Goal: Information Seeking & Learning: Learn about a topic

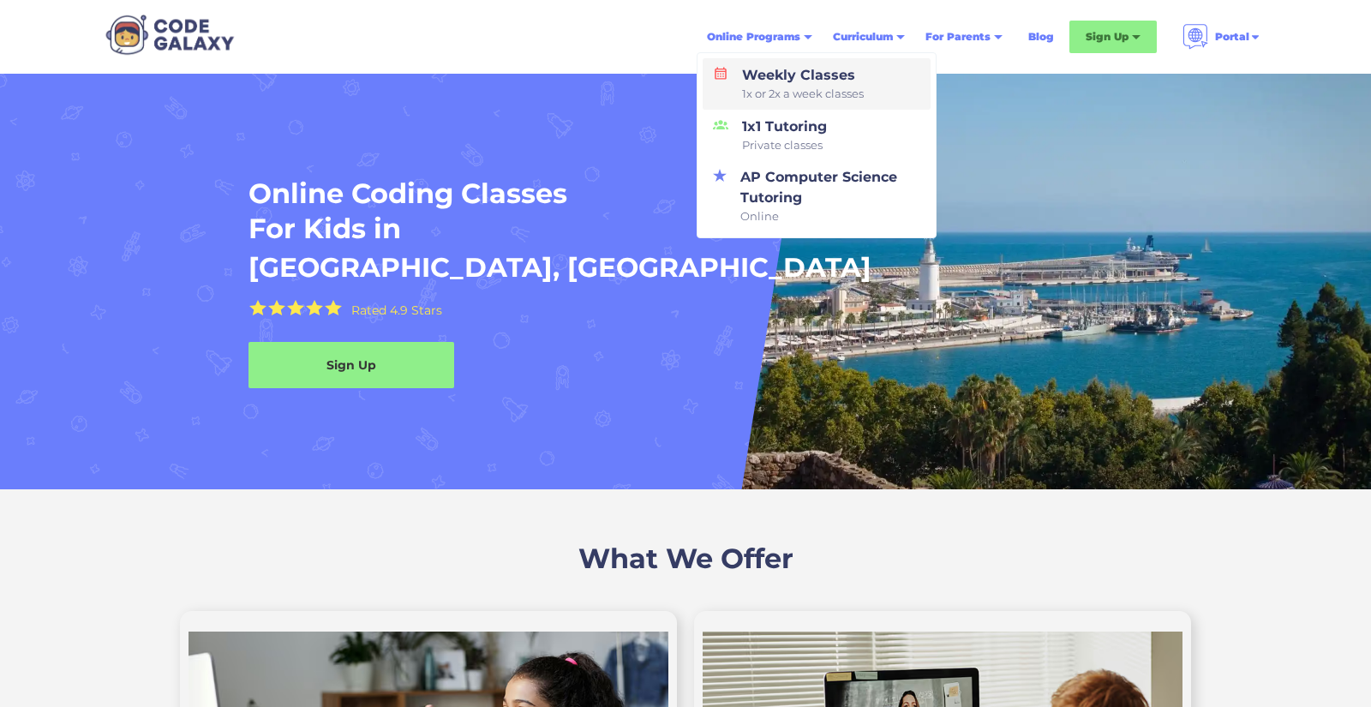
click at [790, 81] on div "Weekly Classes 1x or 2x a week classes" at bounding box center [799, 84] width 129 height 38
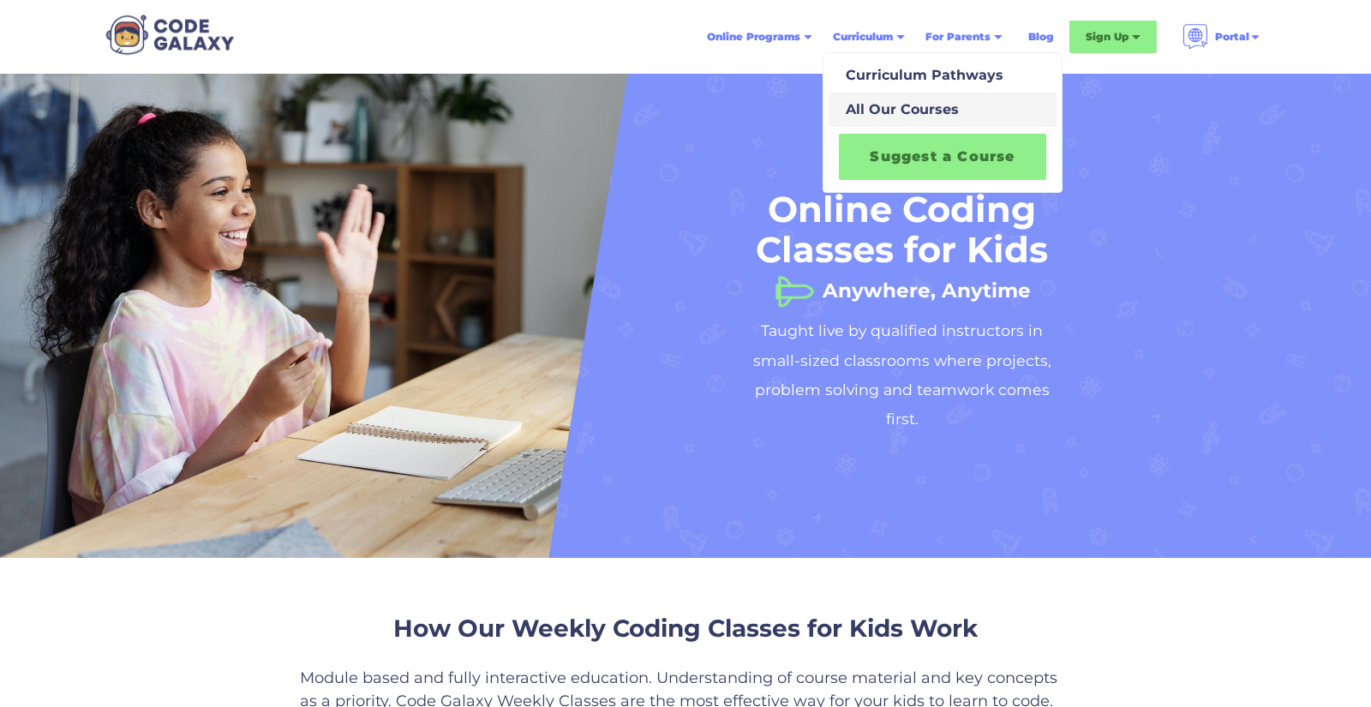
click at [918, 106] on div "All Our Courses" at bounding box center [899, 109] width 120 height 21
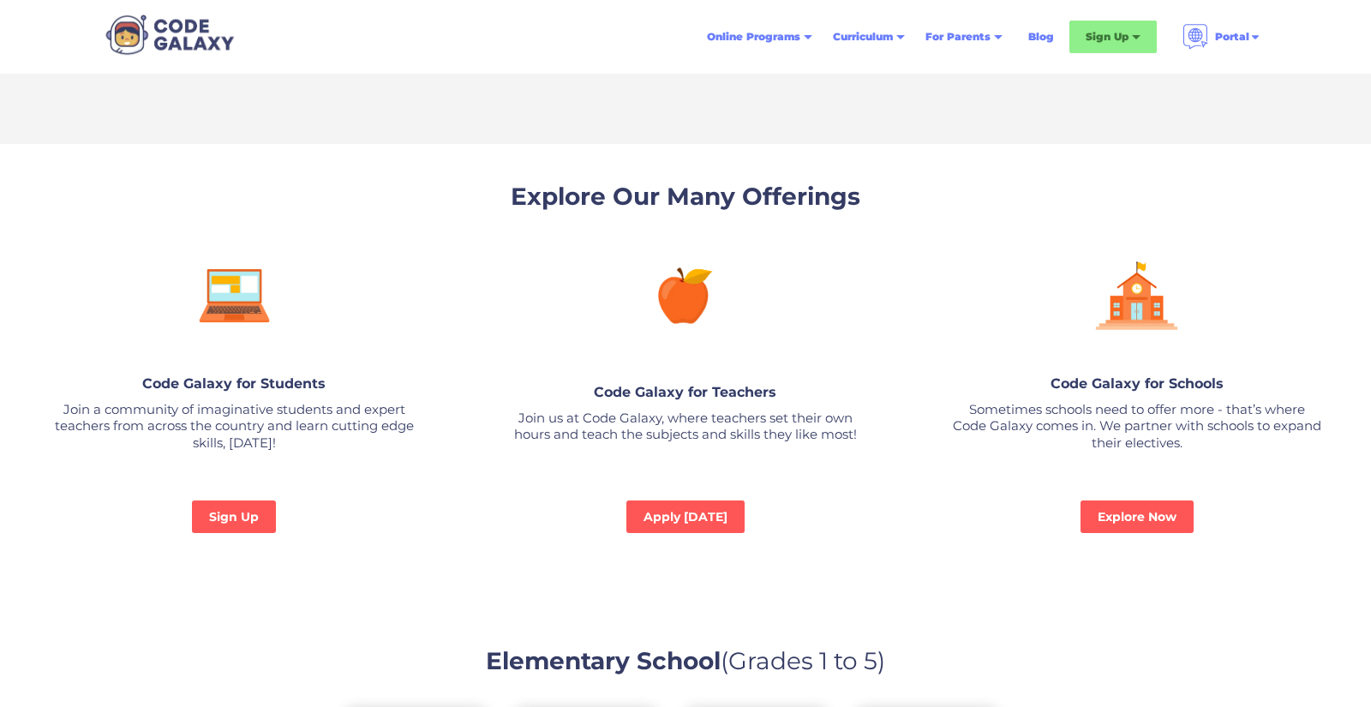
scroll to position [1105, 0]
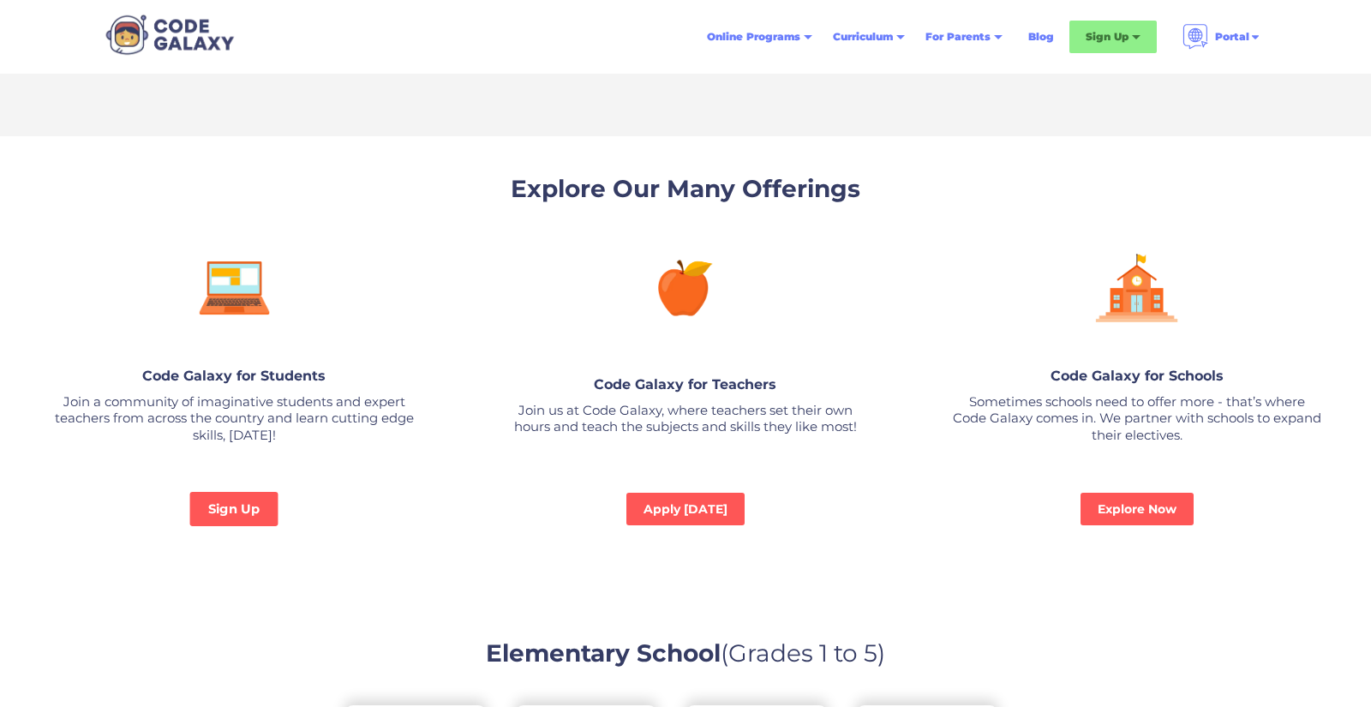
click at [224, 508] on link "Sign Up" at bounding box center [234, 509] width 88 height 34
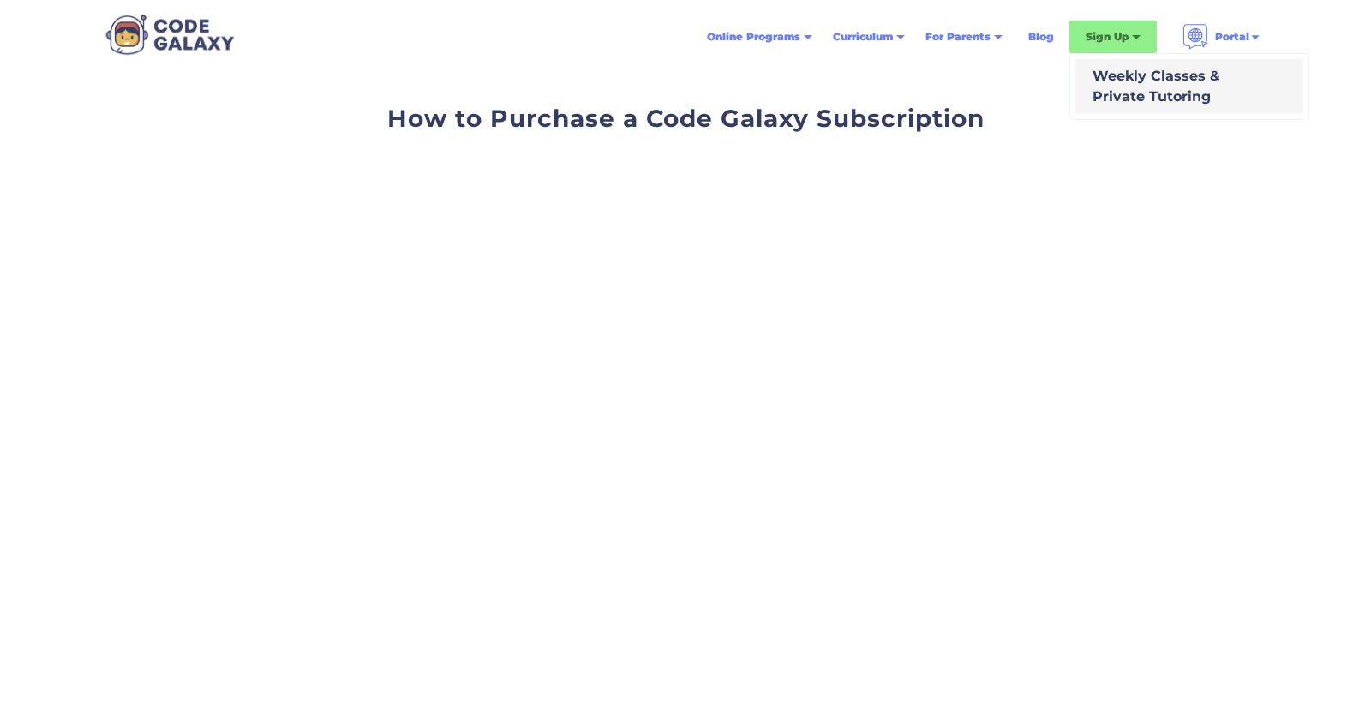
click at [1134, 78] on div "Weekly Classes & Private Tutoring" at bounding box center [1153, 86] width 135 height 41
click at [1115, 82] on div "Weekly Classes & Private Tutoring" at bounding box center [1153, 86] width 135 height 41
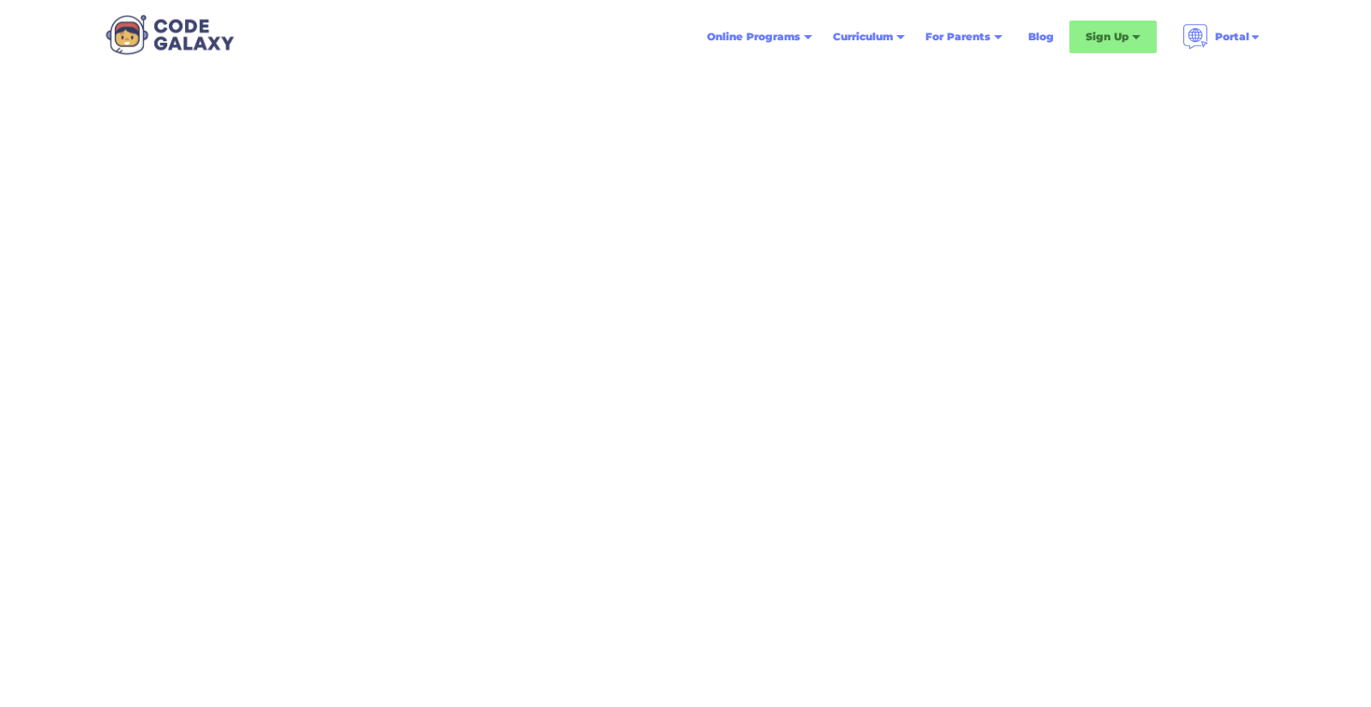
scroll to position [160, 0]
click at [1212, 126] on div "Schedule a Class" at bounding box center [1206, 119] width 93 height 17
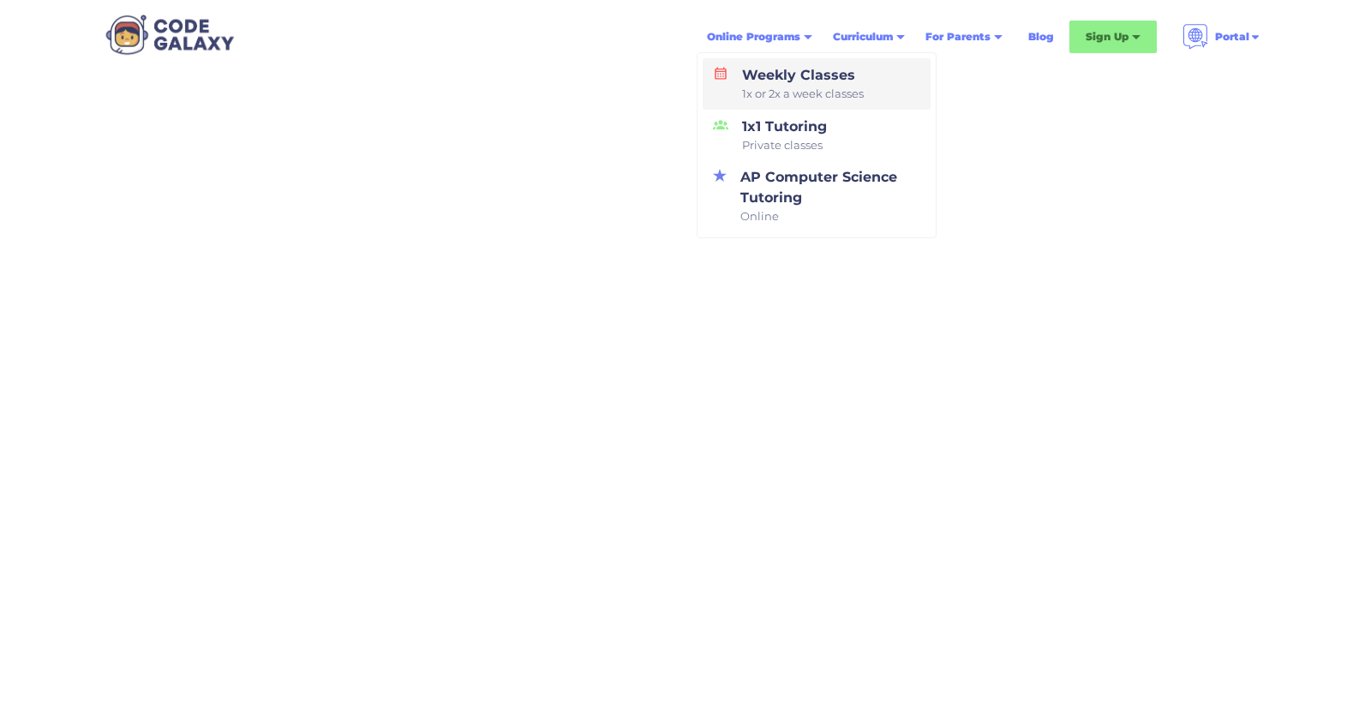
click at [796, 81] on div "Weekly Classes 1x or 2x a week classes" at bounding box center [799, 84] width 129 height 38
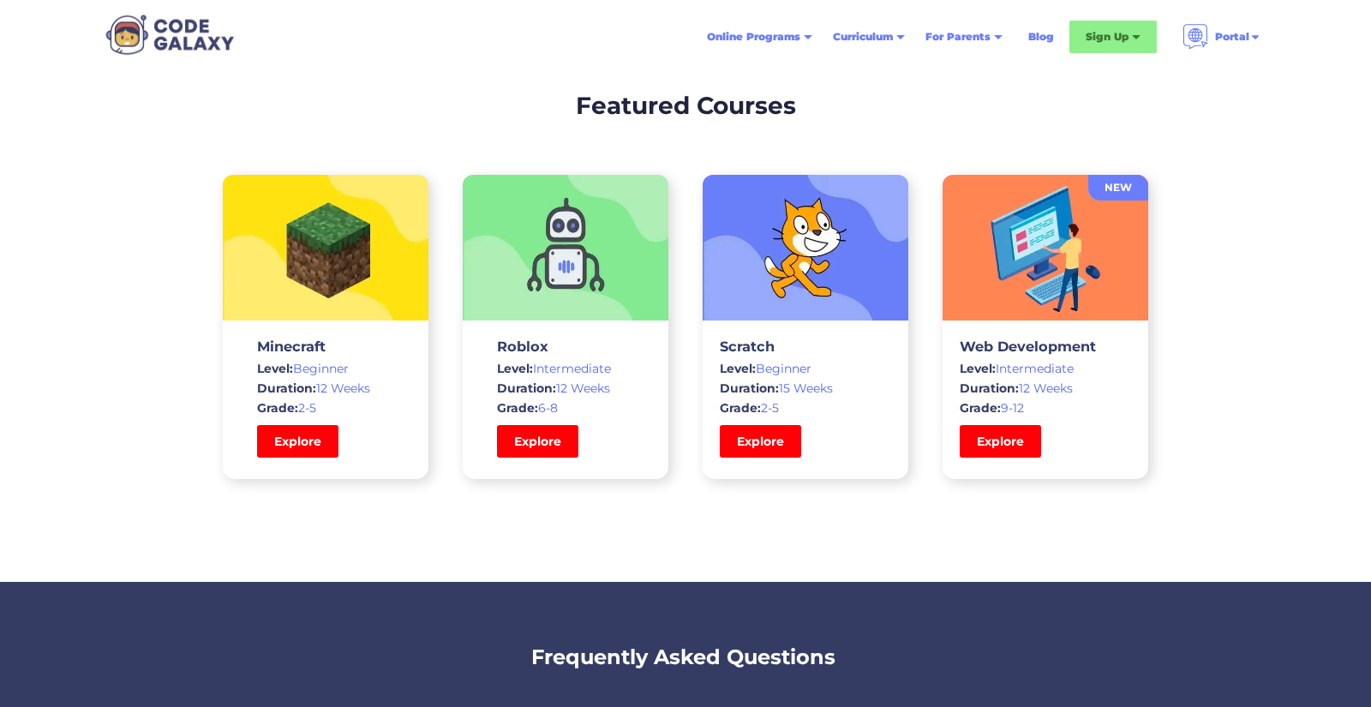
scroll to position [5011, 0]
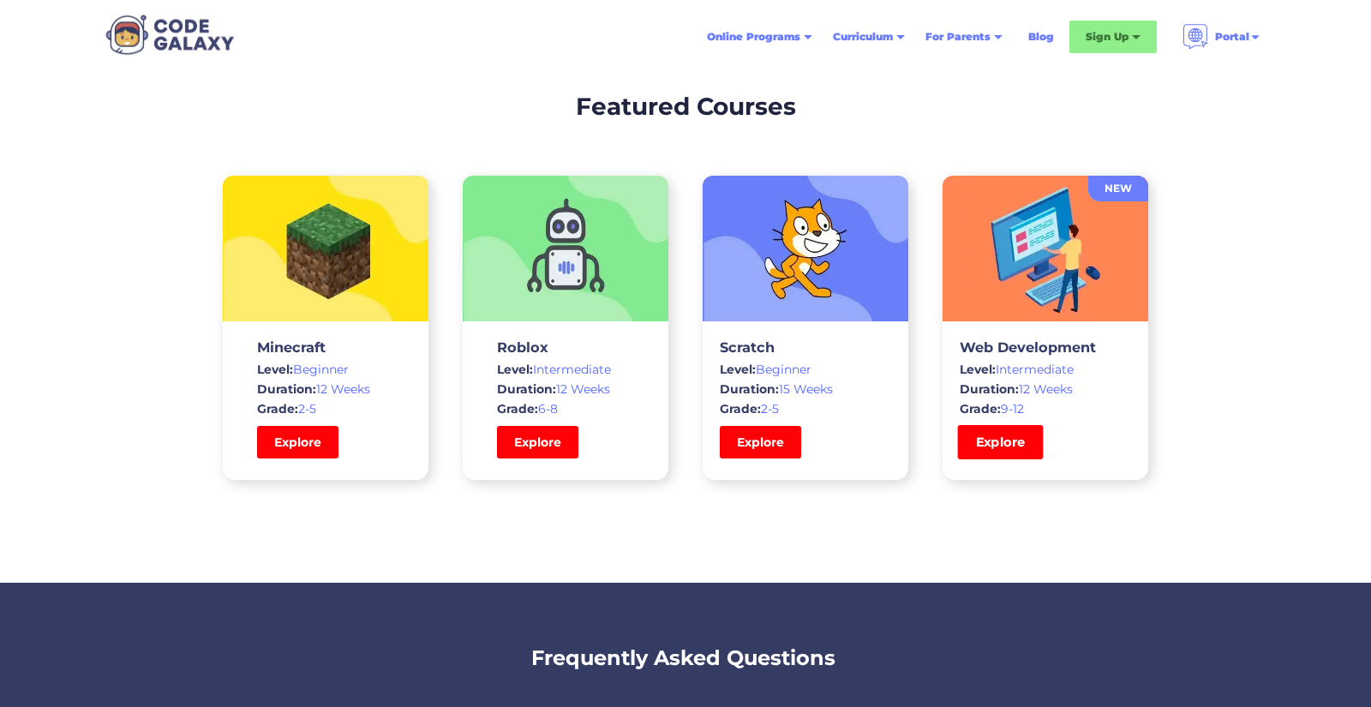
click at [998, 438] on link "Explore" at bounding box center [1001, 442] width 86 height 34
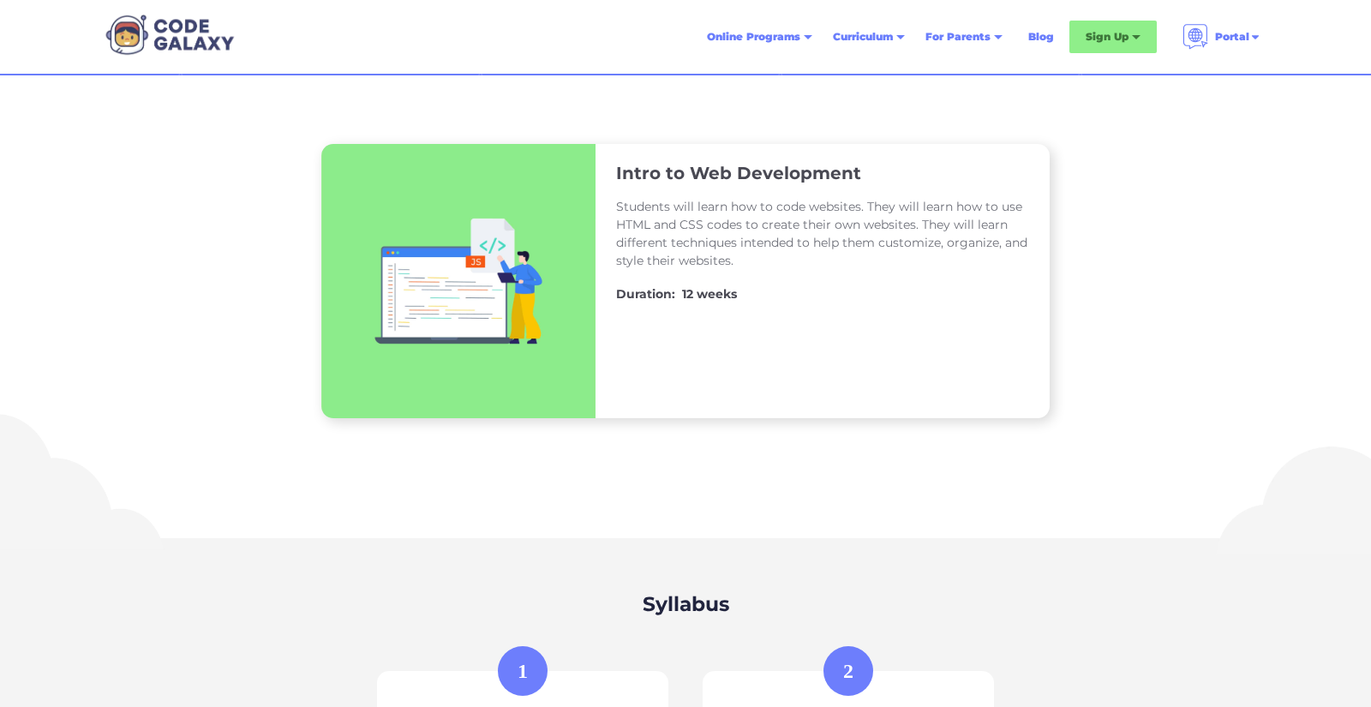
scroll to position [148, 0]
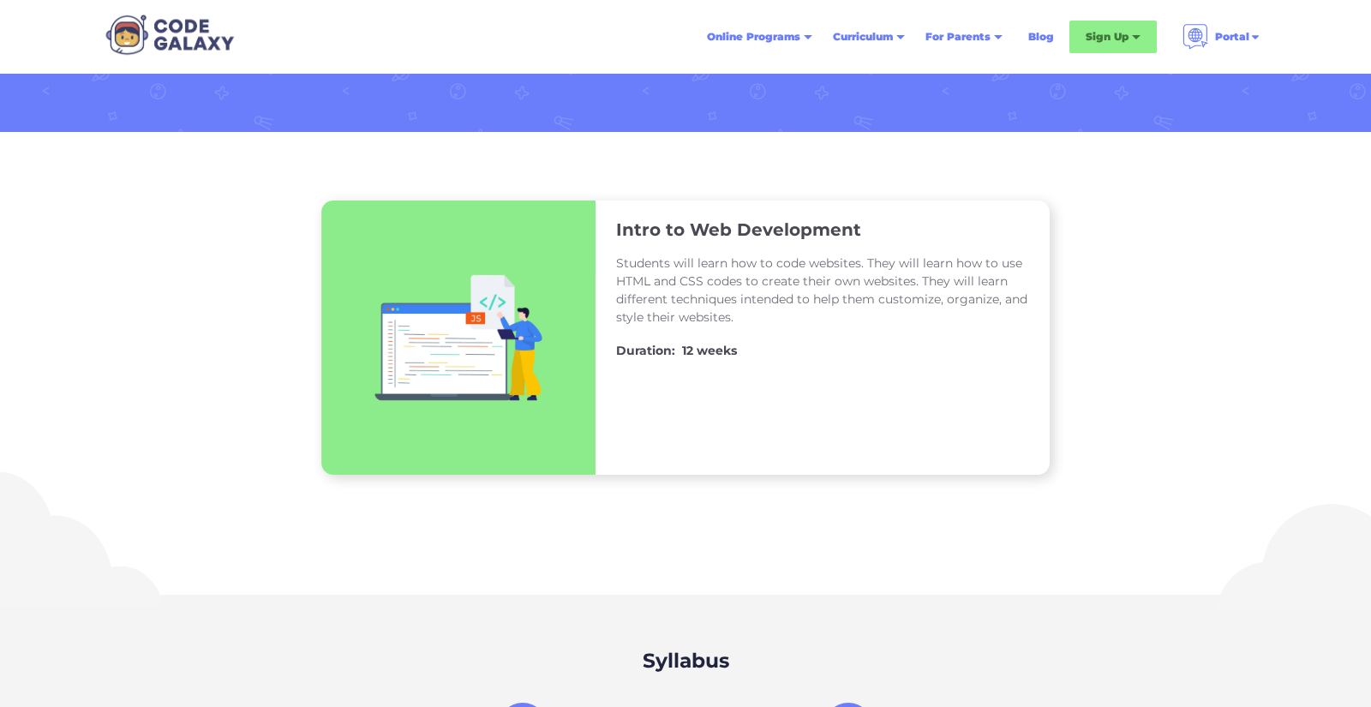
click at [501, 335] on img at bounding box center [458, 338] width 274 height 274
click at [671, 245] on div "Students will learn how to code websites. They will learn how to use HTML and C…" at bounding box center [822, 290] width 413 height 99
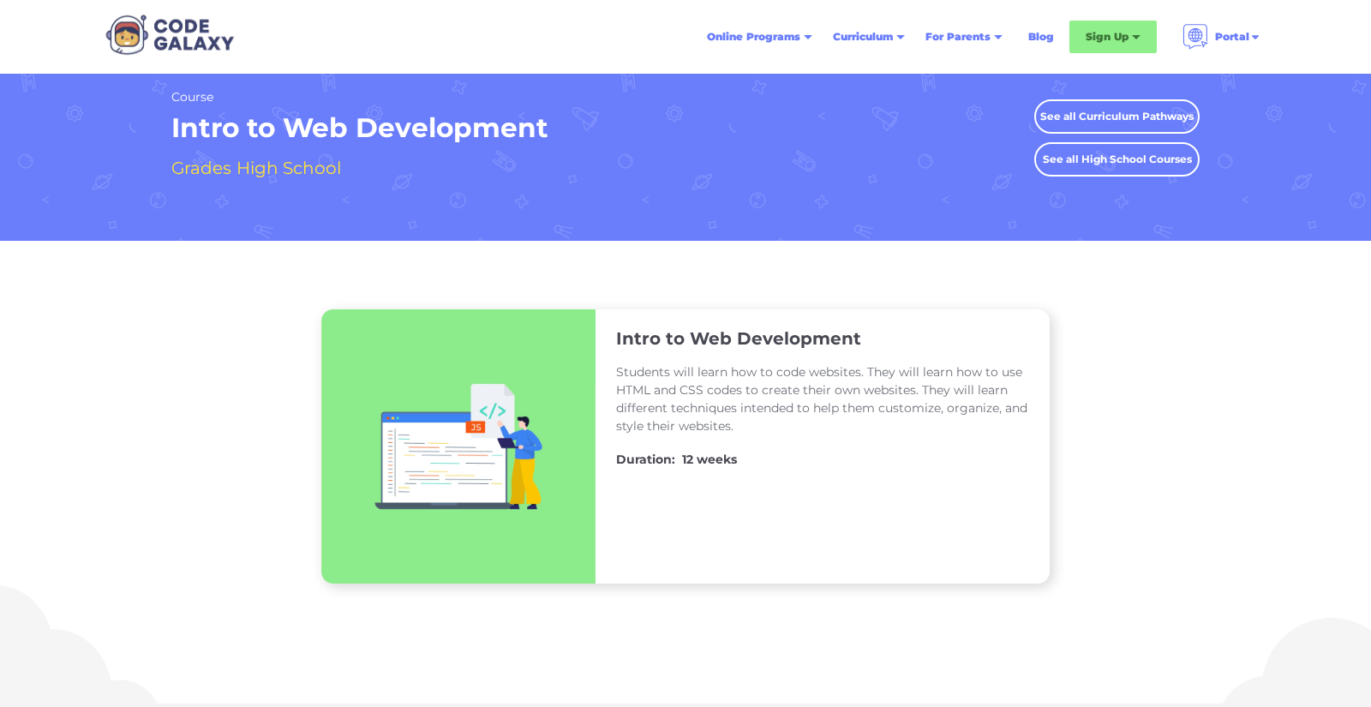
scroll to position [44, 0]
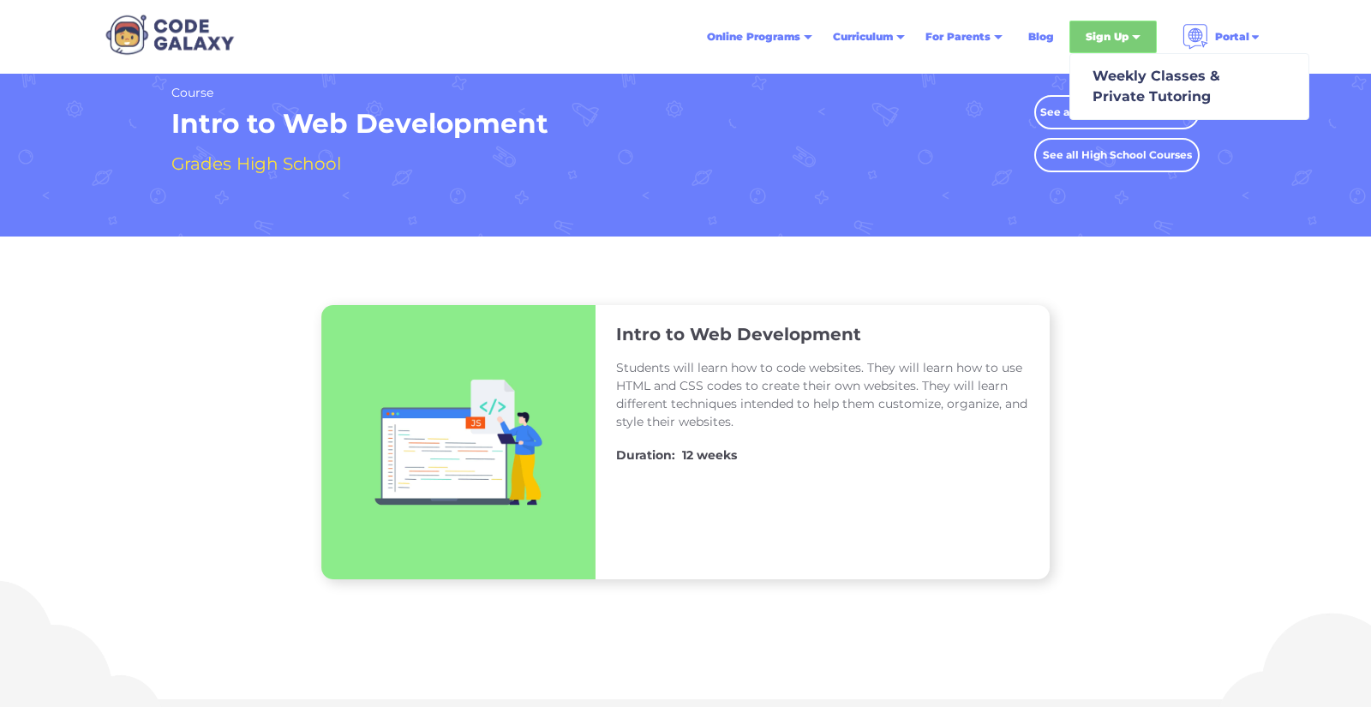
click at [1139, 44] on div "Sign Up" at bounding box center [1112, 37] width 87 height 33
click at [1119, 33] on div "Sign Up" at bounding box center [1107, 36] width 43 height 17
click at [1112, 78] on div "Weekly Classes & Private Tutoring" at bounding box center [1153, 86] width 135 height 41
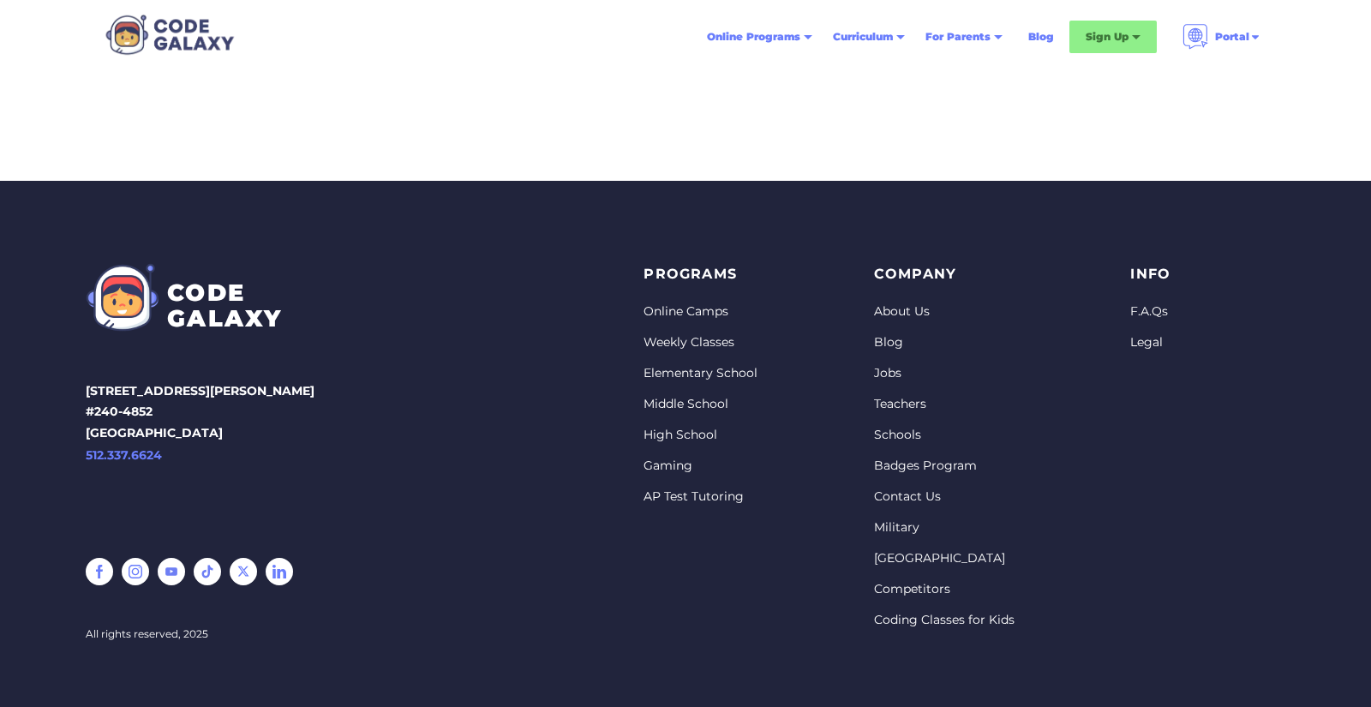
scroll to position [731, 0]
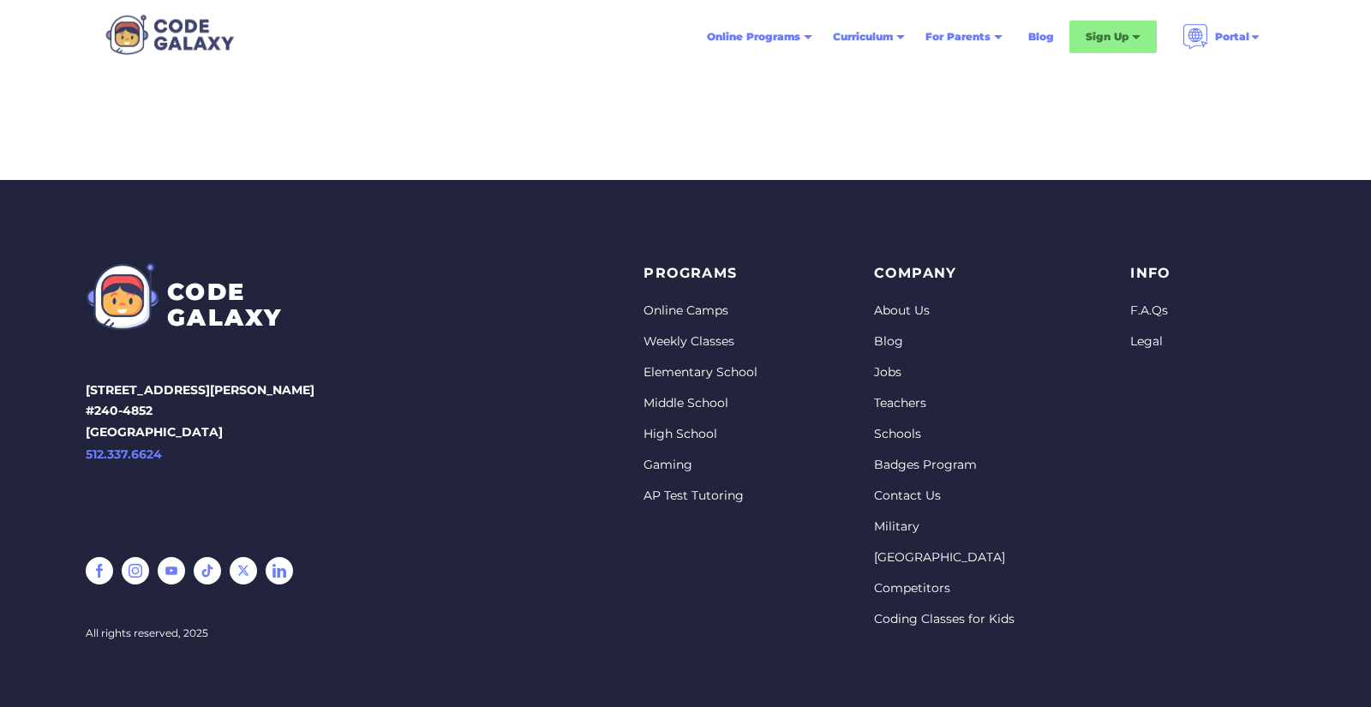
click at [906, 492] on link "Contact Us" at bounding box center [944, 496] width 141 height 17
click at [1137, 304] on link "F.A.Qs" at bounding box center [1150, 310] width 40 height 17
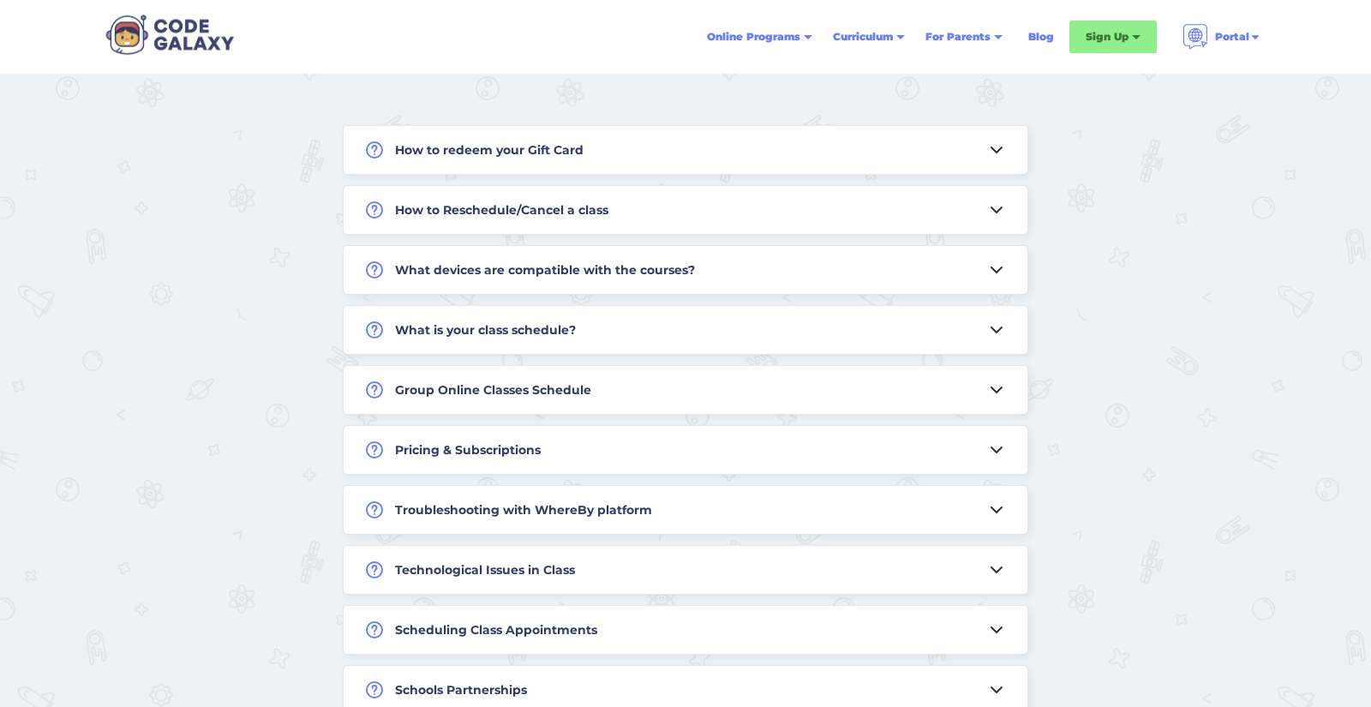
scroll to position [539, 0]
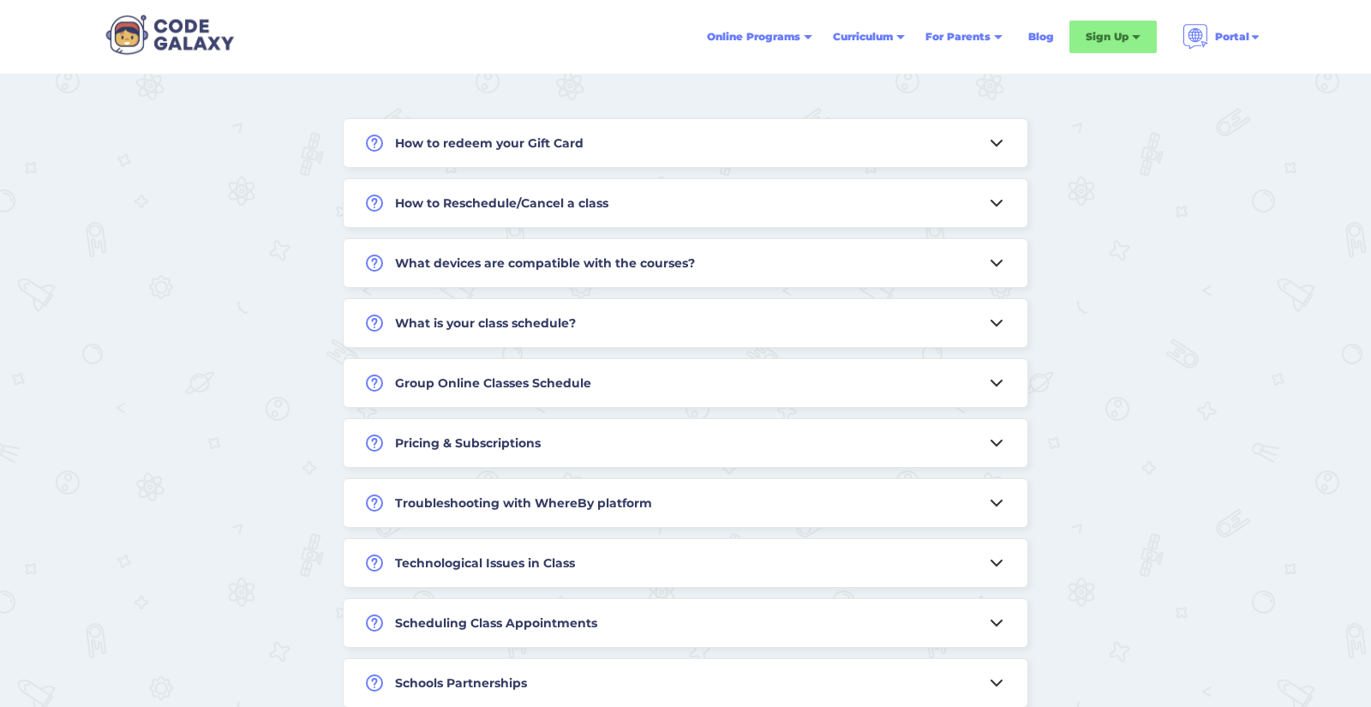
click at [528, 386] on h4 "Group Online Classes Schedule" at bounding box center [493, 383] width 196 height 21
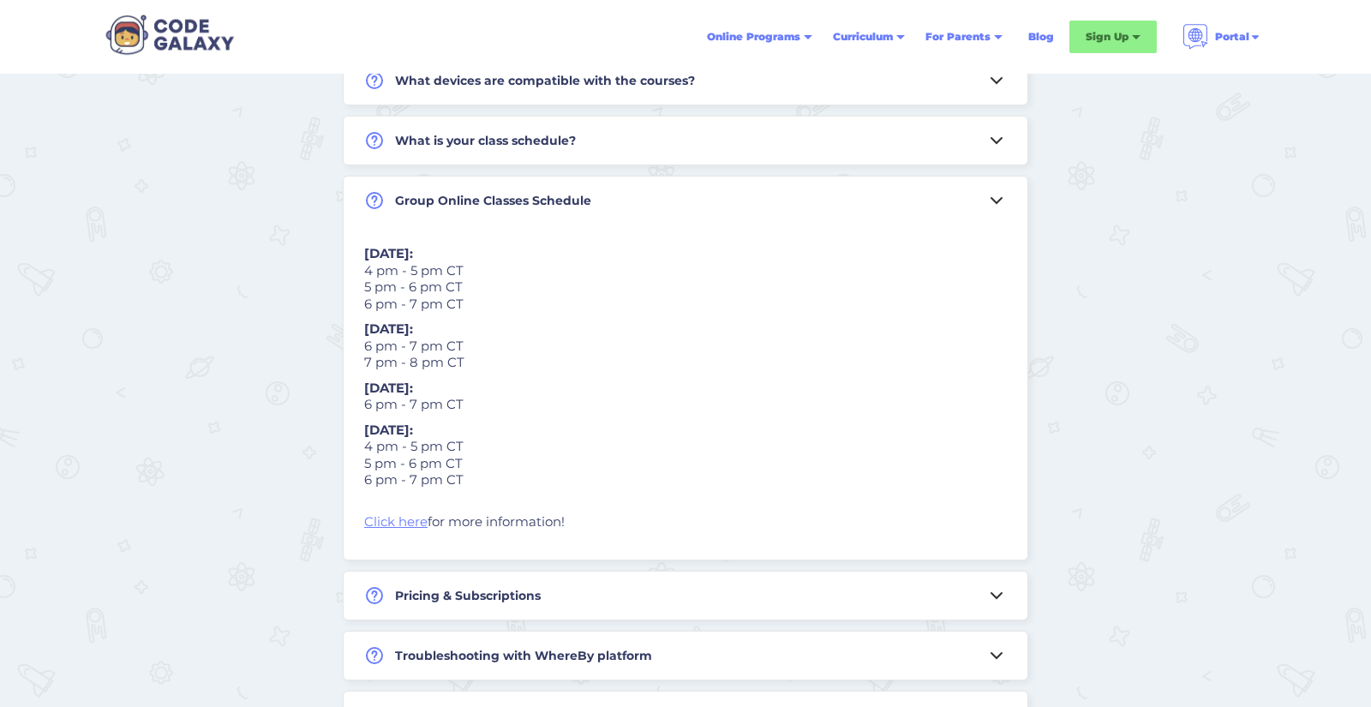
scroll to position [744, 0]
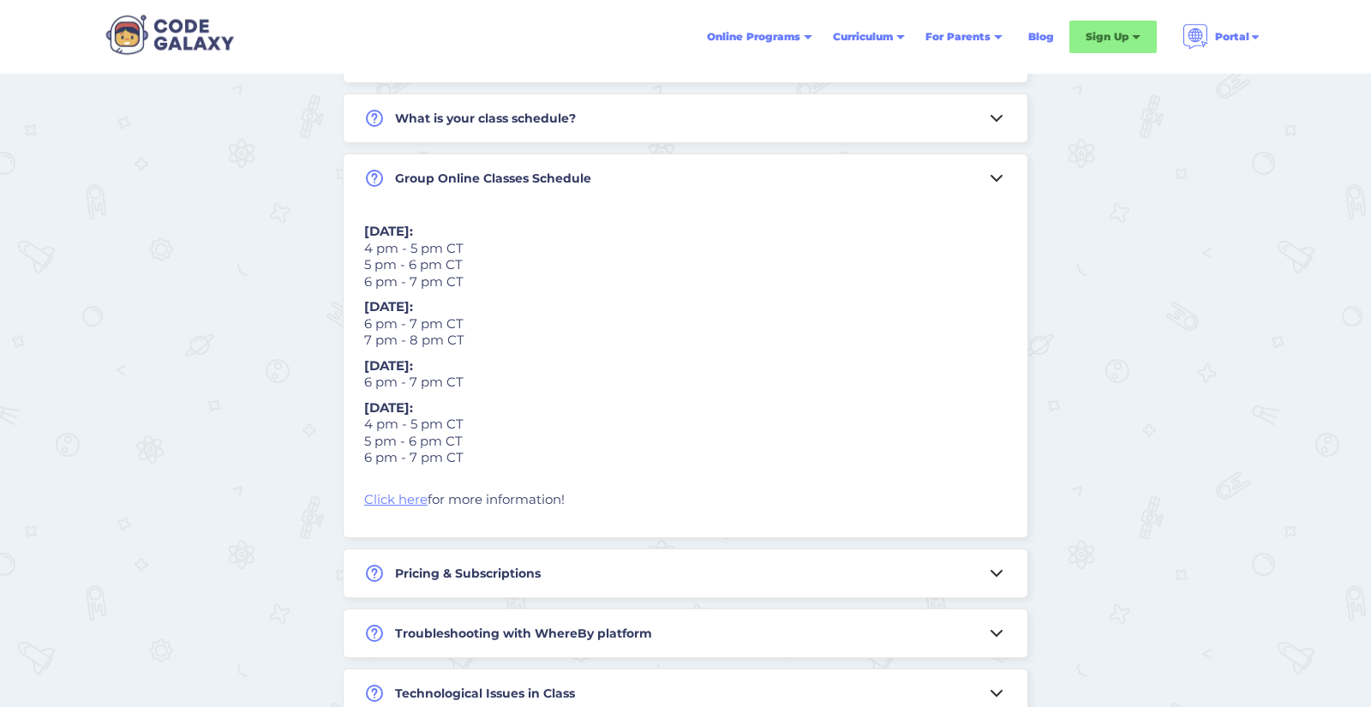
click at [545, 181] on h4 "Group Online Classes Schedule" at bounding box center [493, 178] width 196 height 21
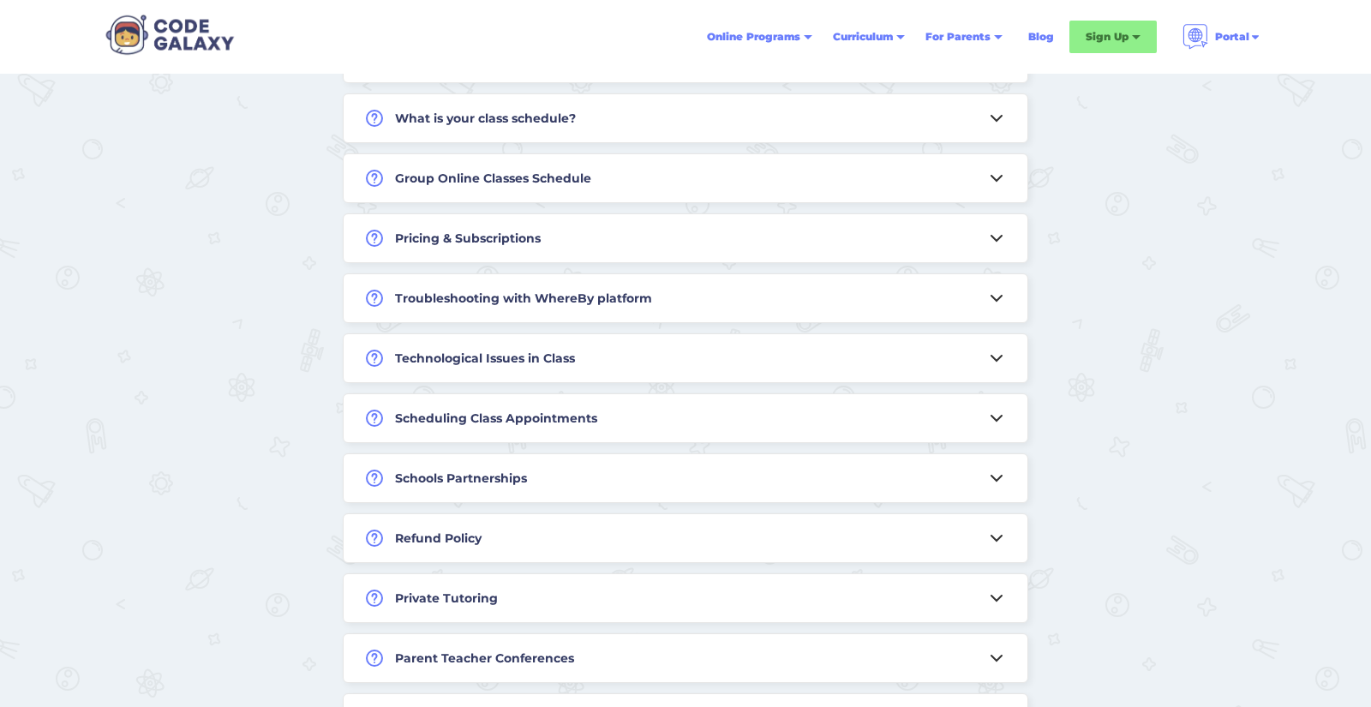
click at [497, 235] on h4 "Pricing & Subscriptions" at bounding box center [468, 238] width 146 height 21
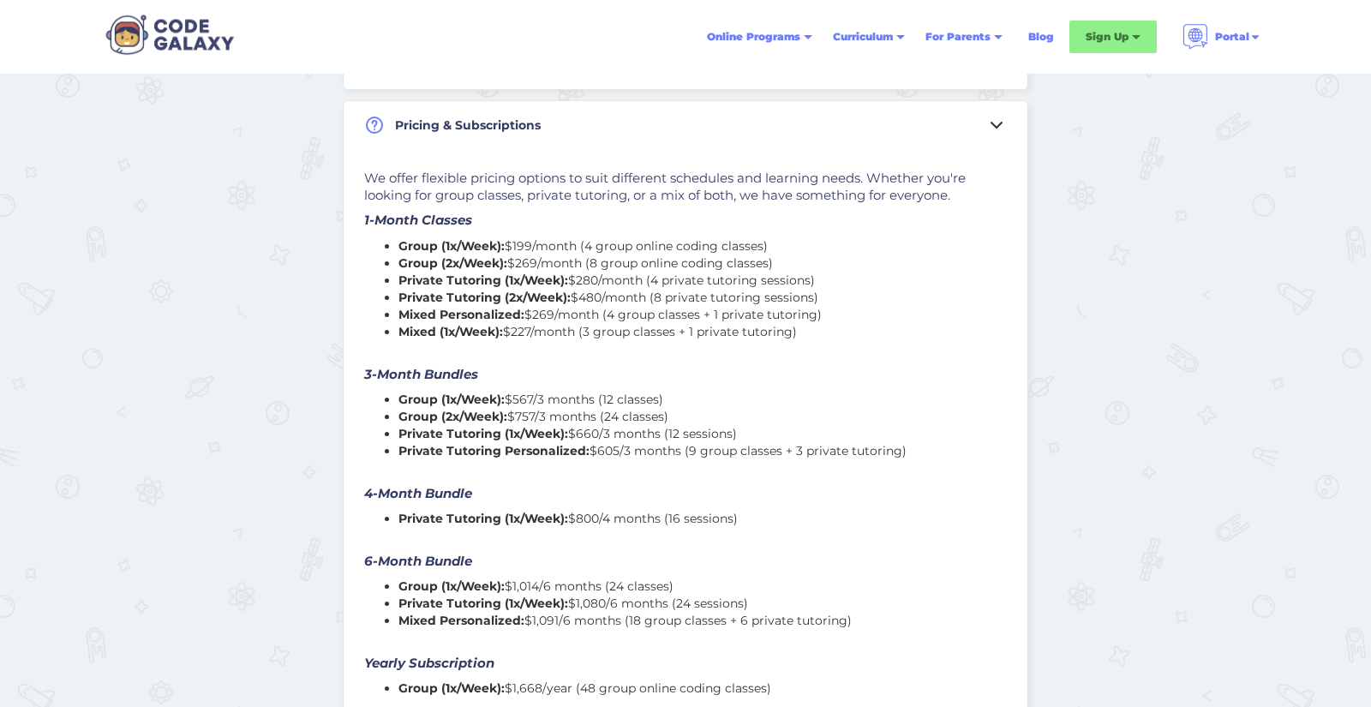
scroll to position [856, 0]
drag, startPoint x: 804, startPoint y: 515, endPoint x: 689, endPoint y: 506, distance: 115.1
click at [692, 507] on div "We offer flexible pricing options to suit different schedules and learning need…" at bounding box center [685, 472] width 643 height 603
click at [910, 500] on div "We offer flexible pricing options to suit different schedules and learning need…" at bounding box center [685, 472] width 643 height 603
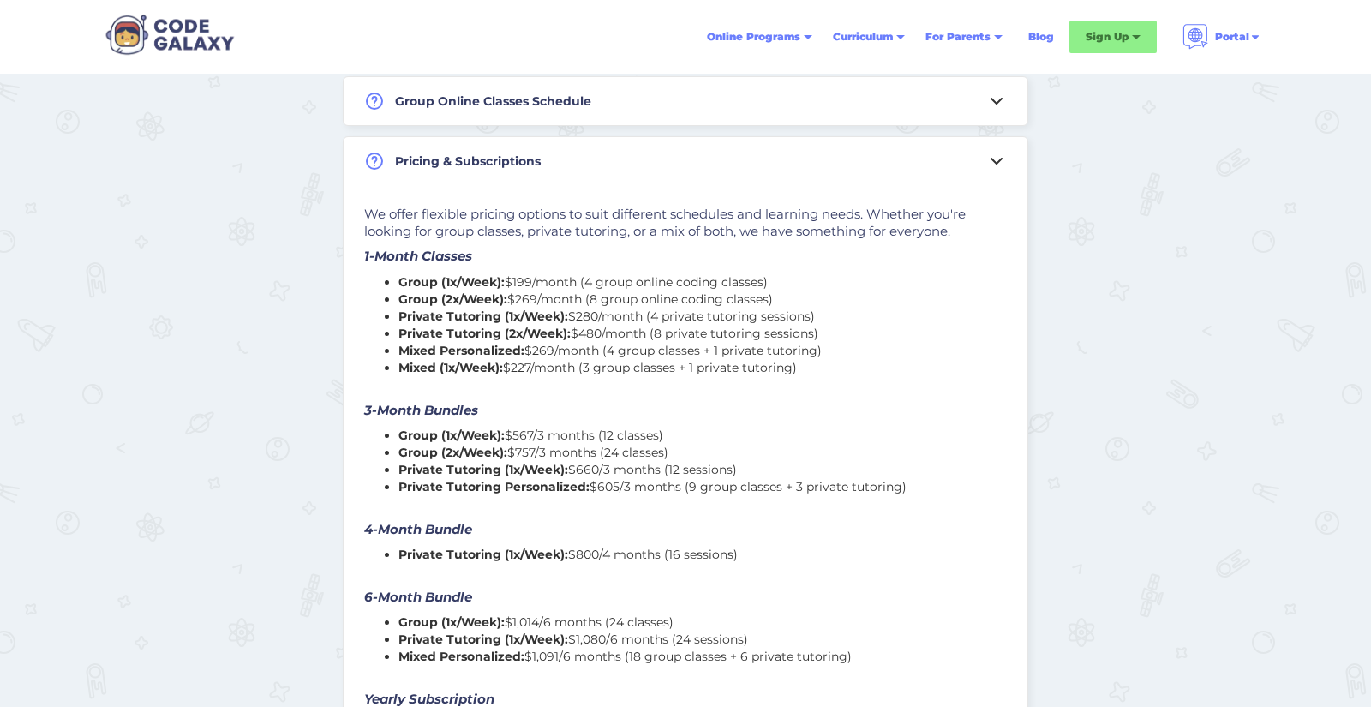
scroll to position [821, 0]
click at [1001, 165] on icon at bounding box center [996, 161] width 21 height 21
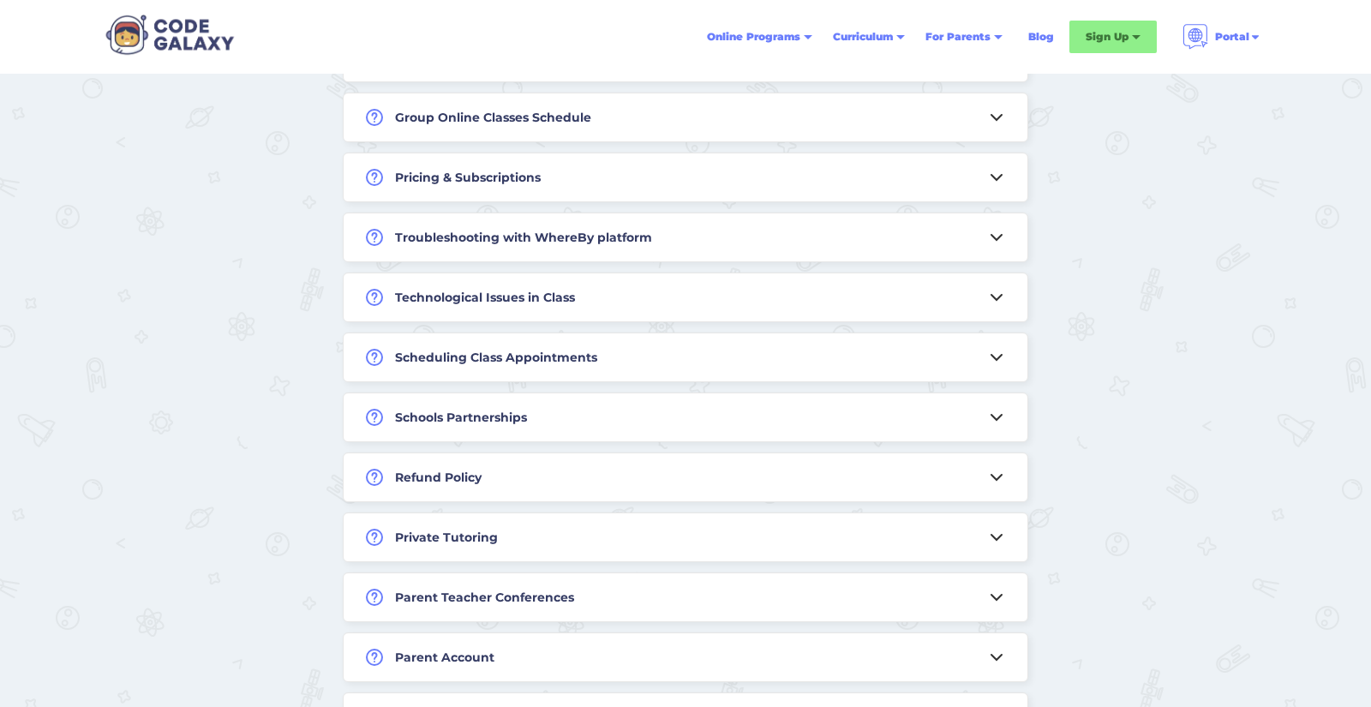
scroll to position [804, 0]
